Goal: Find specific page/section: Find specific page/section

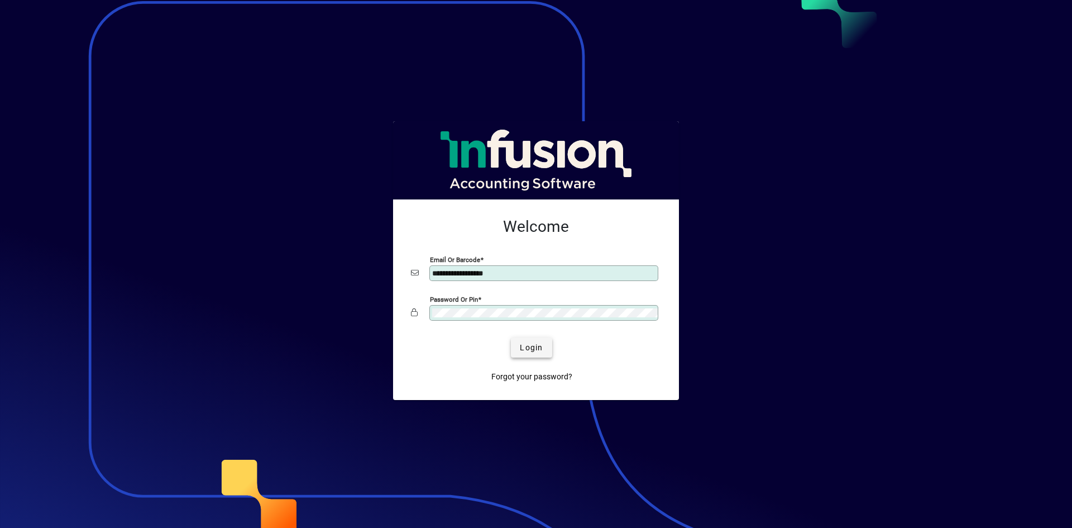
click at [527, 345] on span "Login" at bounding box center [531, 348] width 23 height 12
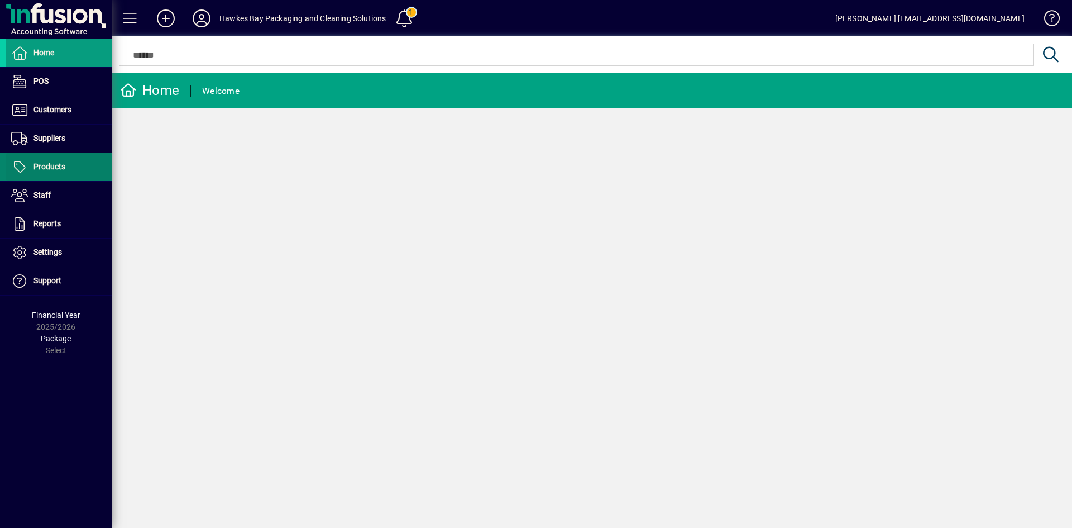
click at [64, 167] on span "Products" at bounding box center [49, 166] width 32 height 9
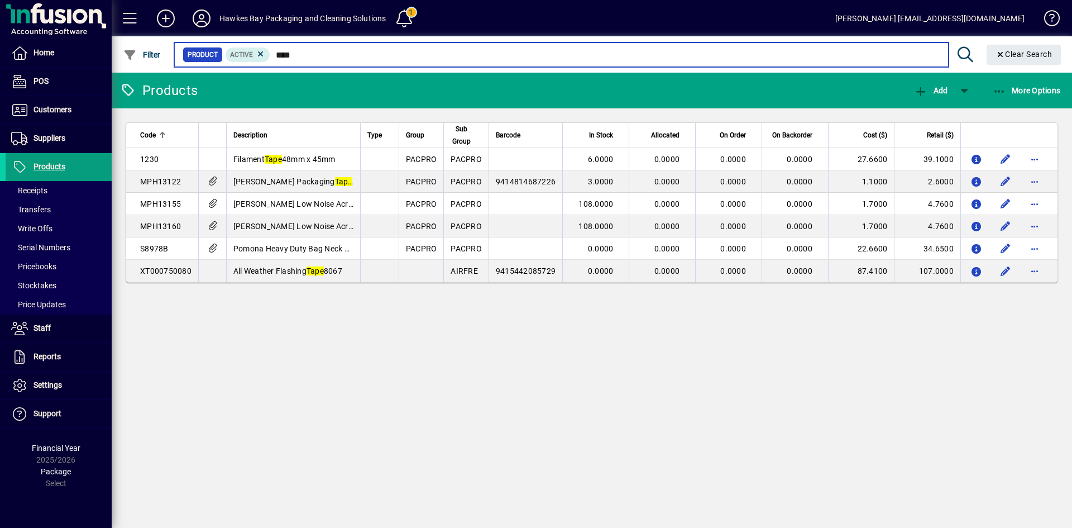
type input "****"
